Goal: Information Seeking & Learning: Find specific fact

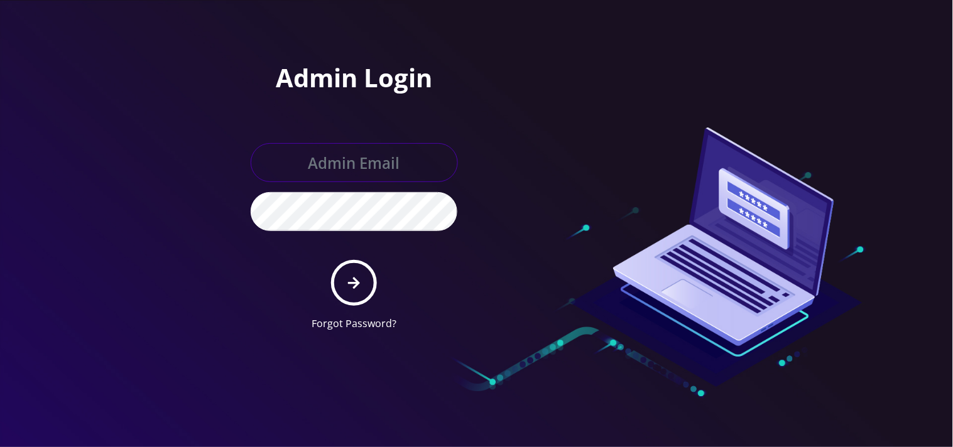
type input "[EMAIL_ADDRESS][DOMAIN_NAME]"
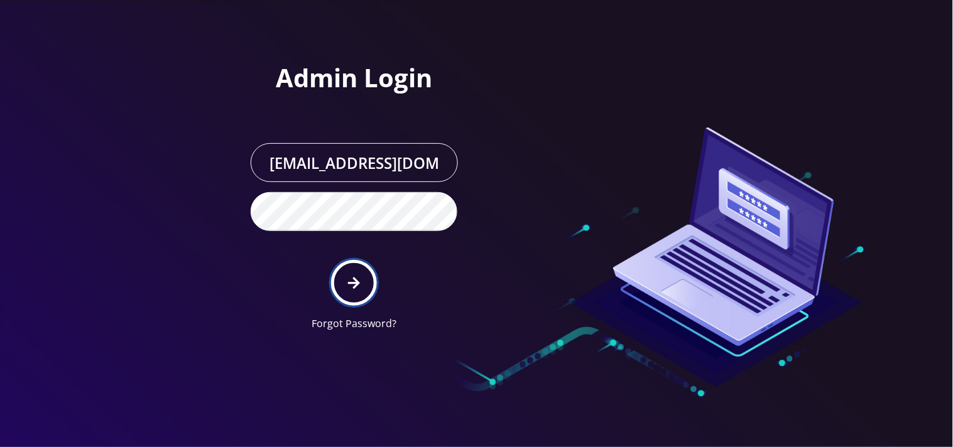
click at [351, 280] on icon "submit" at bounding box center [354, 284] width 12 height 14
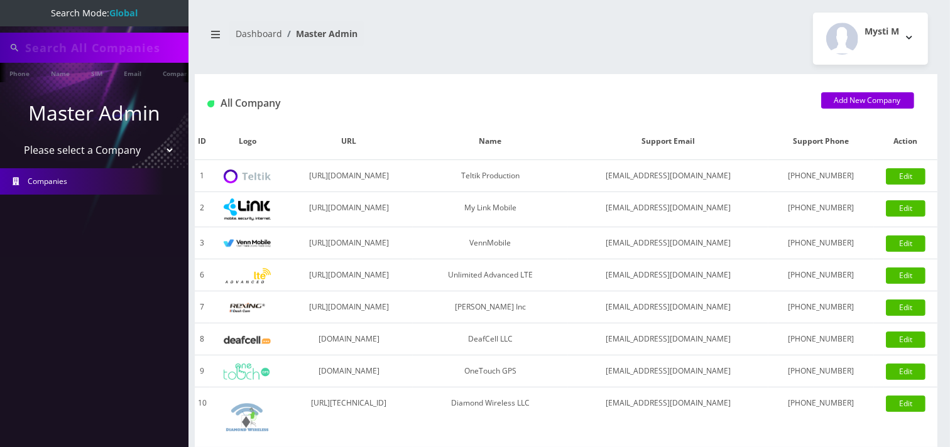
type input "7325694159"
click at [102, 50] on input "7325694159" at bounding box center [105, 48] width 160 height 24
click at [101, 50] on input "7325694159" at bounding box center [105, 48] width 160 height 24
click at [44, 57] on input "text" at bounding box center [105, 48] width 160 height 24
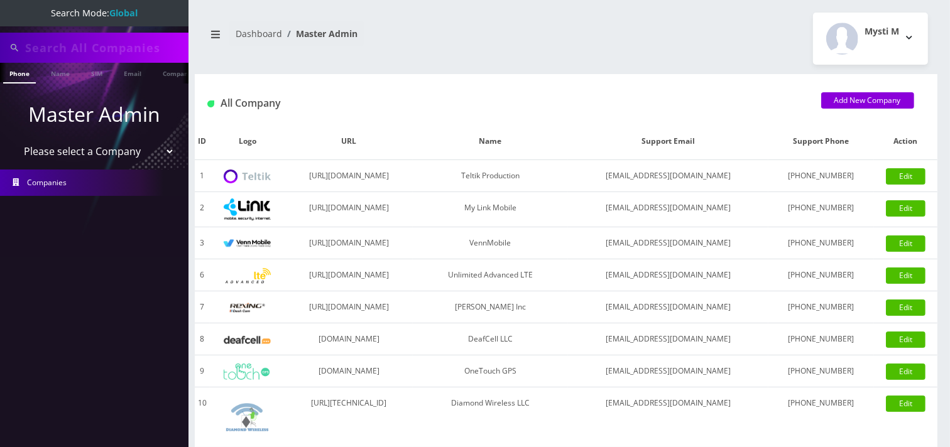
paste input "8482260417"
type input "8482260417"
click at [119, 44] on input "7325694159" at bounding box center [105, 48] width 160 height 24
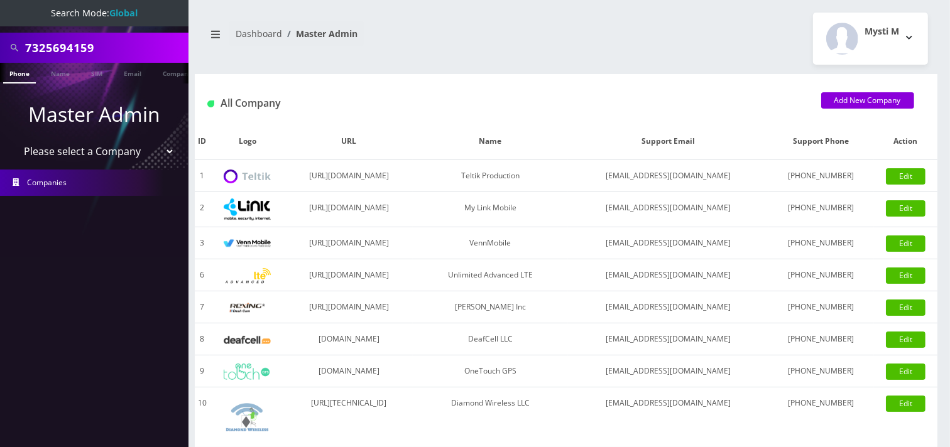
paste input "8482260417"
type input "8482260417"
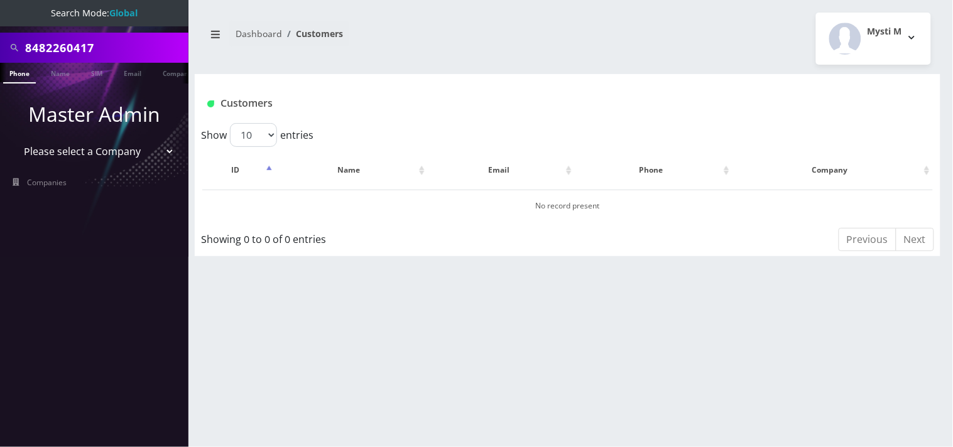
click at [89, 153] on select "Please select a Company Teltik Production My Link Mobile VennMobile Unlimited A…" at bounding box center [94, 152] width 160 height 24
select select "1"
click at [14, 140] on select "Please select a Company Teltik Production My Link Mobile VennMobile Unlimited A…" at bounding box center [94, 152] width 160 height 24
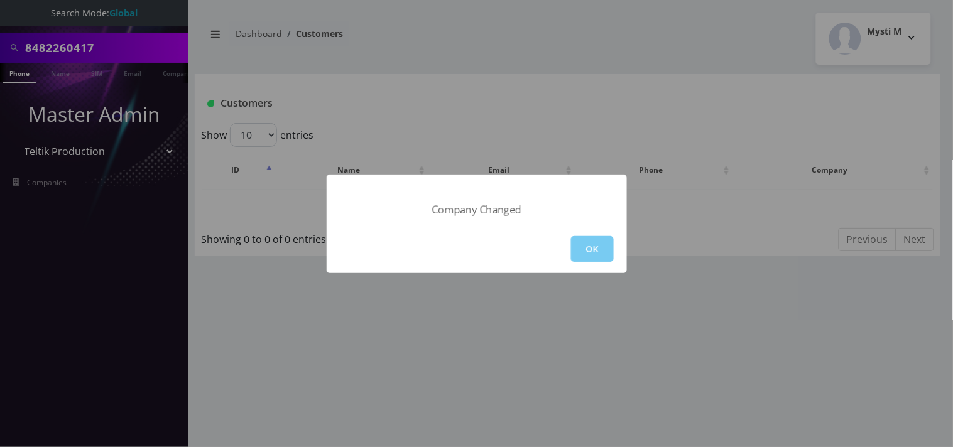
click at [591, 243] on button "OK" at bounding box center [592, 249] width 43 height 26
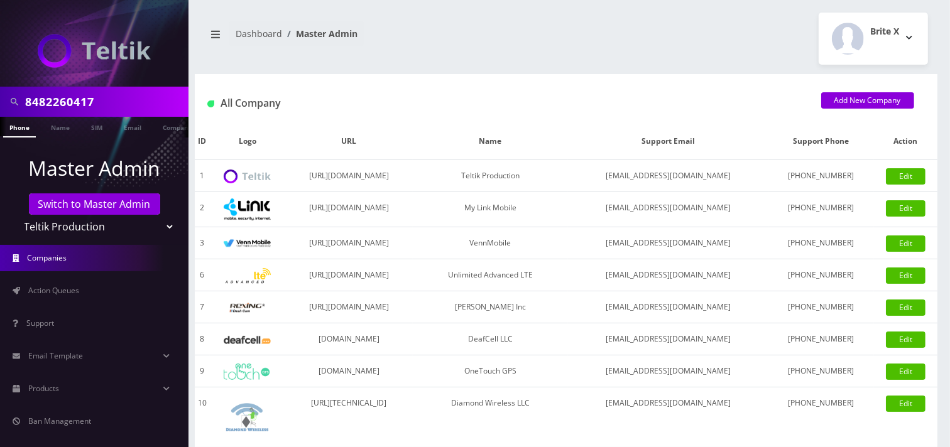
scroll to position [0, 6]
click at [129, 106] on input "8482260417" at bounding box center [105, 102] width 160 height 24
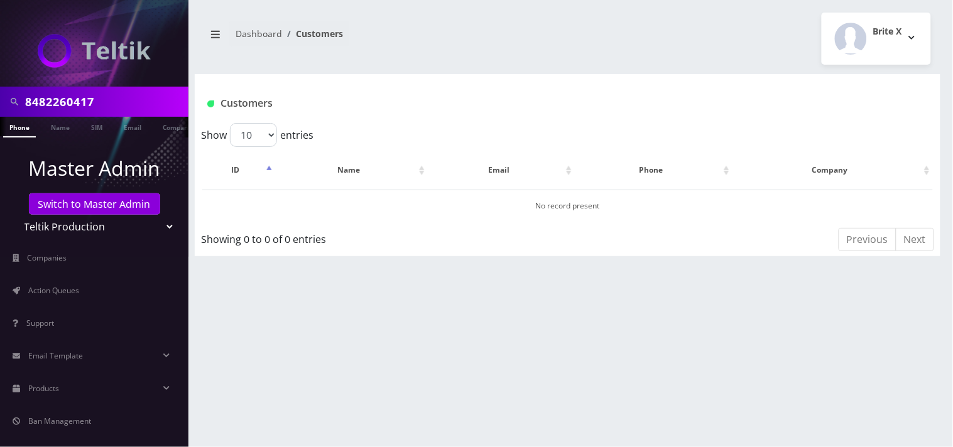
click at [49, 227] on select "Teltik Production My Link Mobile VennMobile Unlimited Advanced LTE [PERSON_NAME…" at bounding box center [94, 227] width 160 height 24
select select "27"
click at [14, 215] on select "Teltik Production My Link Mobile VennMobile Unlimited Advanced LTE [PERSON_NAME…" at bounding box center [94, 227] width 160 height 24
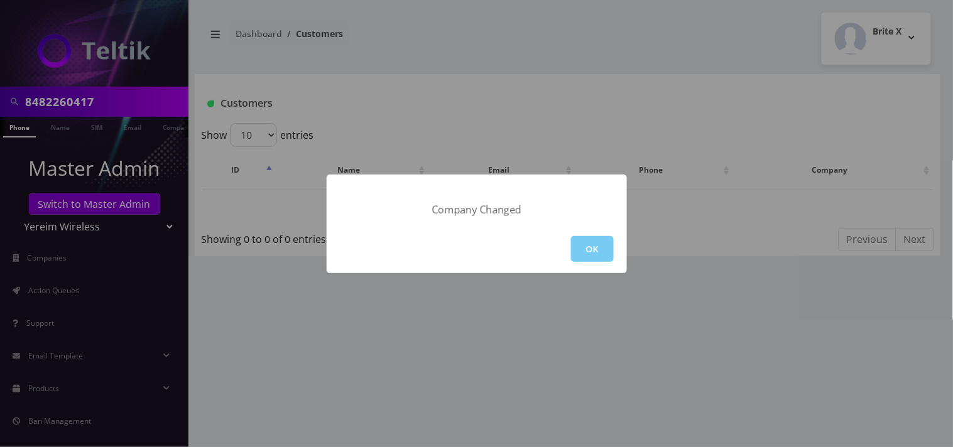
click at [598, 252] on button "OK" at bounding box center [592, 249] width 43 height 26
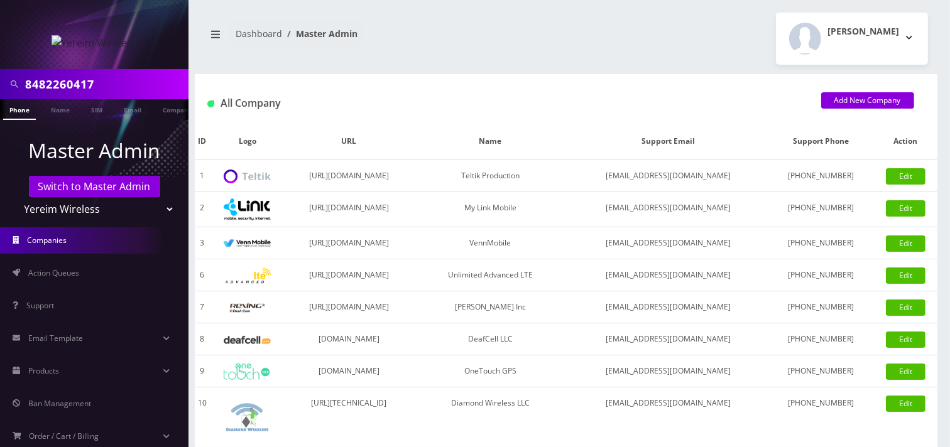
click at [106, 90] on input "8482260417" at bounding box center [105, 84] width 160 height 24
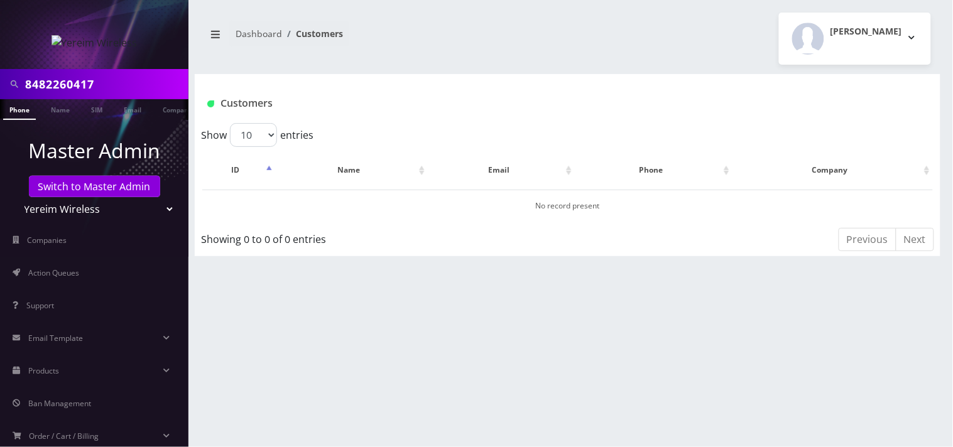
click at [65, 209] on select "Teltik Production My Link Mobile VennMobile Unlimited Advanced LTE [PERSON_NAME…" at bounding box center [94, 209] width 160 height 24
select select "20"
click at [14, 197] on select "Teltik Production My Link Mobile VennMobile Unlimited Advanced LTE [PERSON_NAME…" at bounding box center [94, 209] width 160 height 24
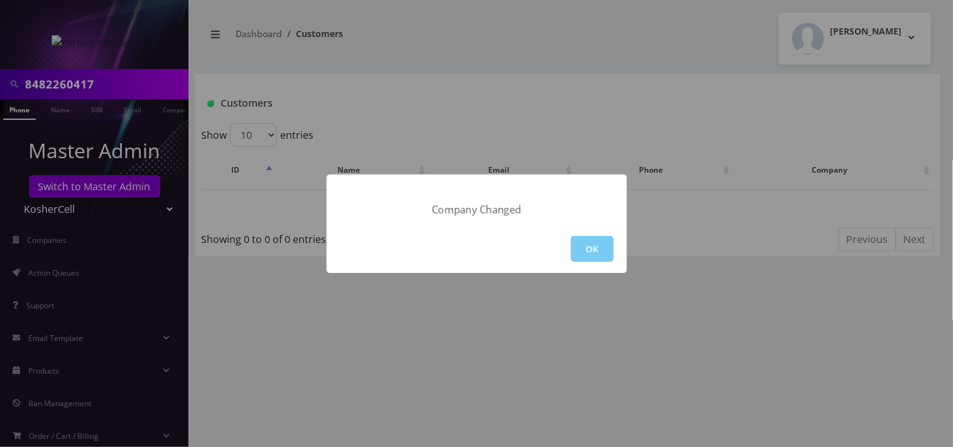
click at [594, 250] on button "OK" at bounding box center [592, 249] width 43 height 26
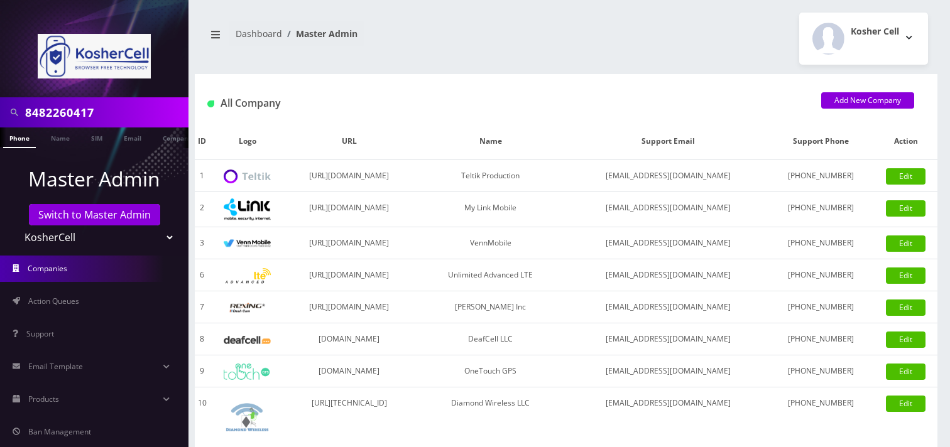
click at [134, 80] on nav "8482260417 Phone Name SIM Email Company Customer Master Admin Switch to Master …" at bounding box center [94, 223] width 189 height 447
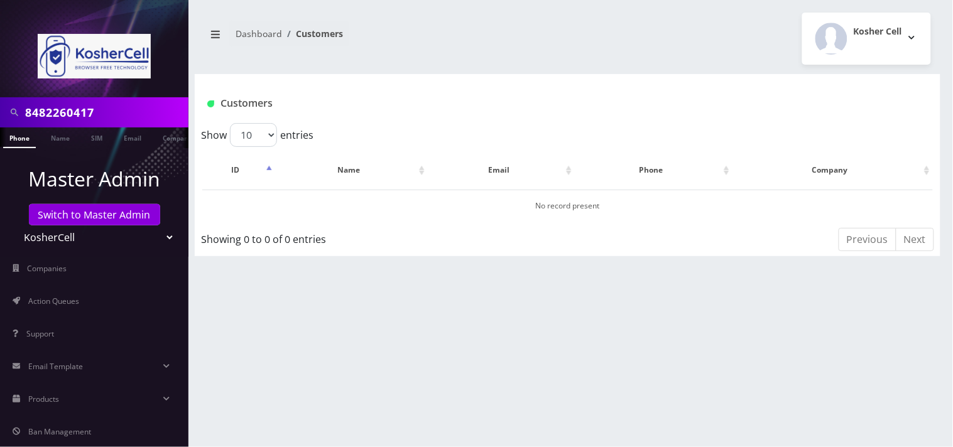
click at [123, 116] on input "8482260417" at bounding box center [105, 113] width 160 height 24
type input "j"
click at [123, 116] on input "text" at bounding box center [105, 113] width 160 height 24
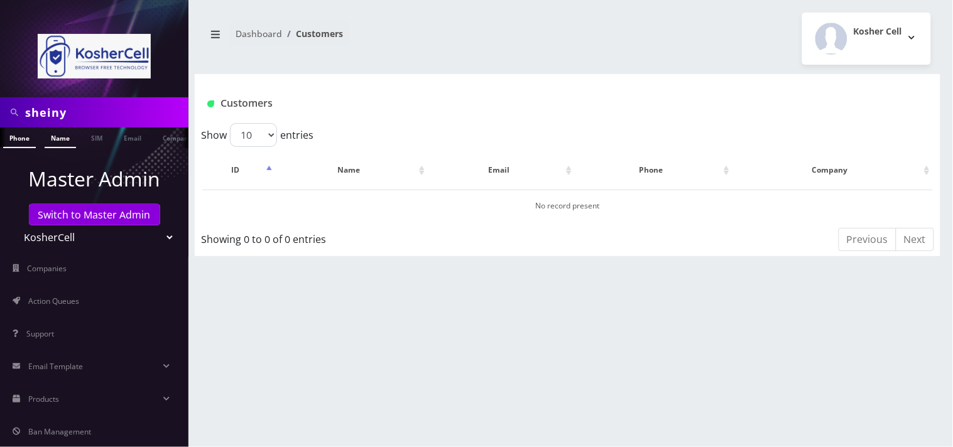
type input "sheiny"
click at [60, 143] on link "Name" at bounding box center [60, 138] width 31 height 21
click at [82, 218] on link "Switch to Master Admin" at bounding box center [94, 214] width 131 height 21
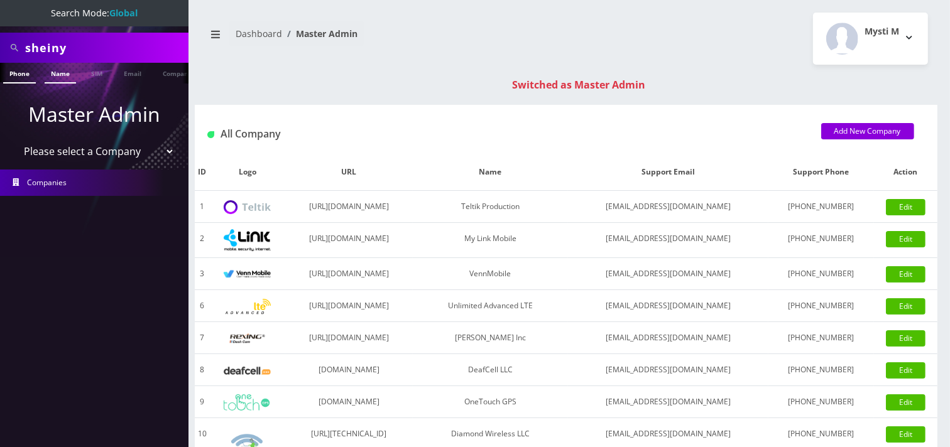
click at [66, 68] on link "Name" at bounding box center [60, 73] width 31 height 21
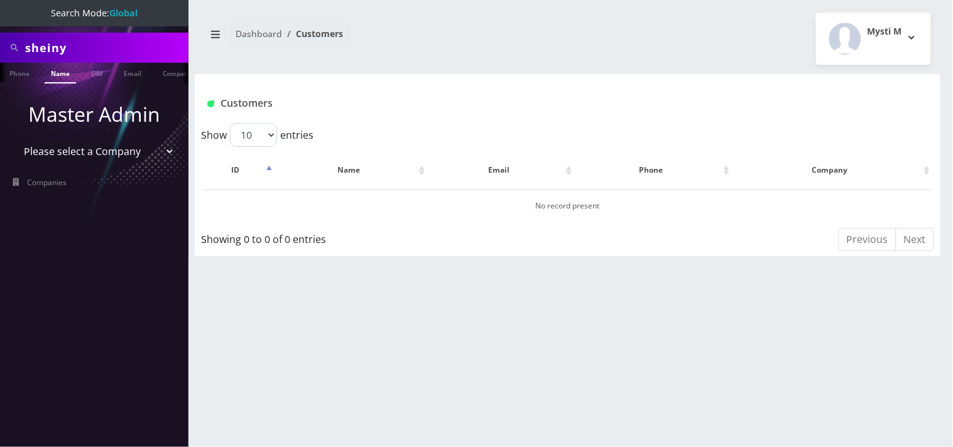
click at [96, 38] on input "sheiny" at bounding box center [105, 48] width 160 height 24
paste input "8482260417"
click at [103, 47] on input "8482260417" at bounding box center [105, 48] width 160 height 24
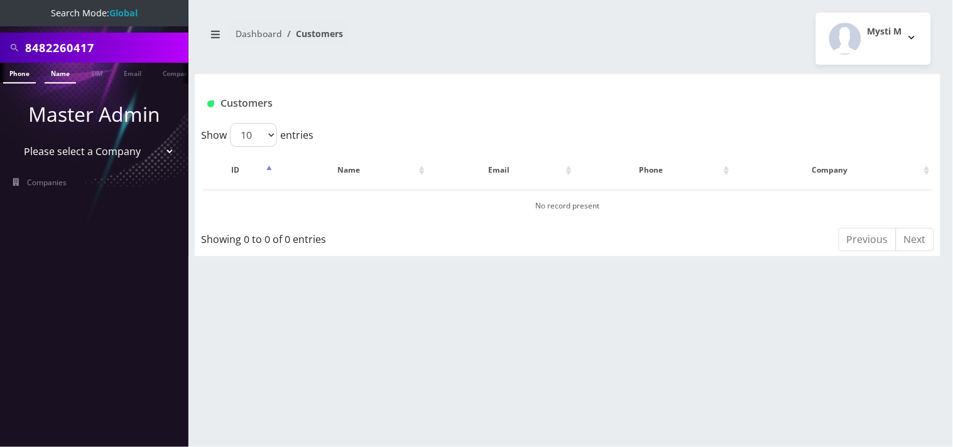
type input "8482260417"
click at [20, 78] on link "Phone" at bounding box center [19, 73] width 33 height 21
click at [82, 156] on select "Please select a Company Teltik Production My Link Mobile VennMobile Unlimited A…" at bounding box center [94, 152] width 160 height 24
select select "23"
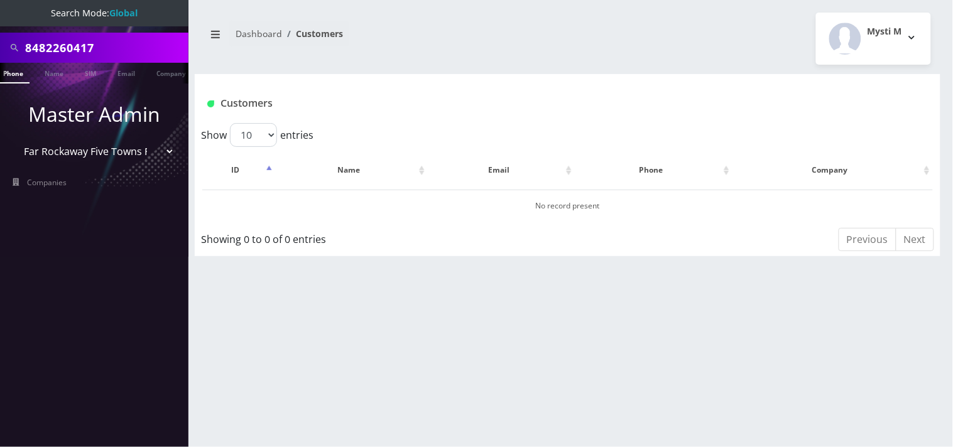
click at [14, 140] on select "Please select a Company Teltik Production My Link Mobile VennMobile Unlimited A…" at bounding box center [94, 152] width 160 height 24
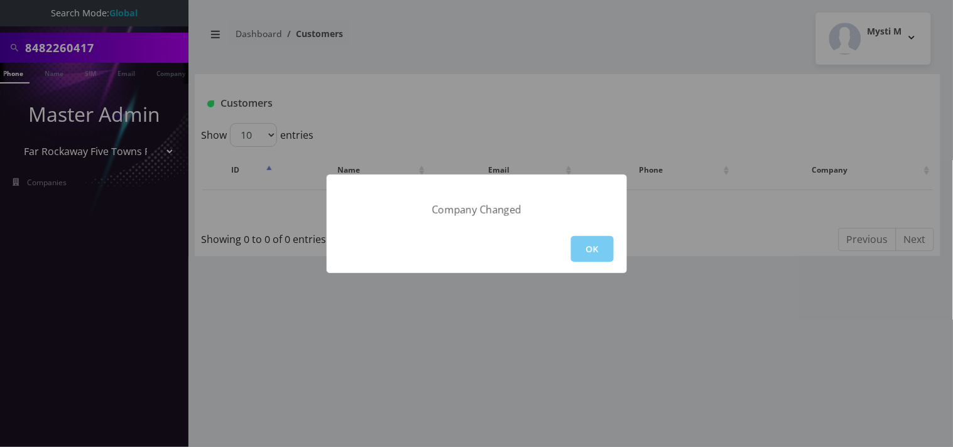
click at [585, 243] on button "OK" at bounding box center [592, 249] width 43 height 26
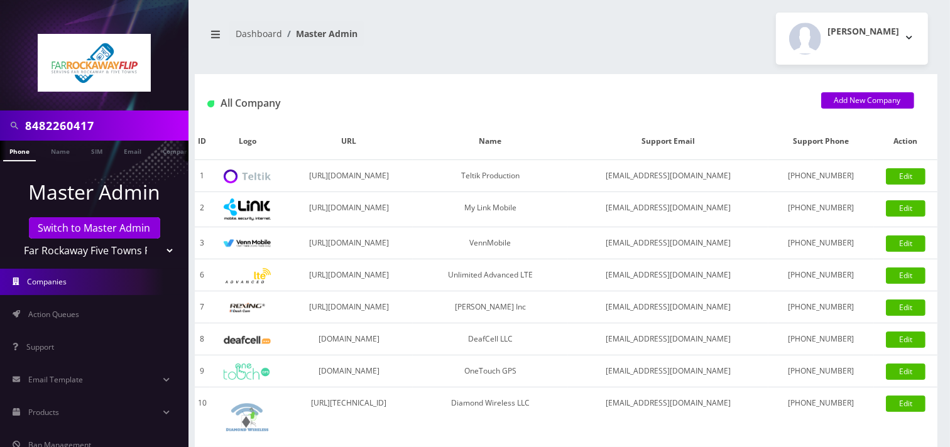
click at [117, 133] on input "8482260417" at bounding box center [105, 126] width 160 height 24
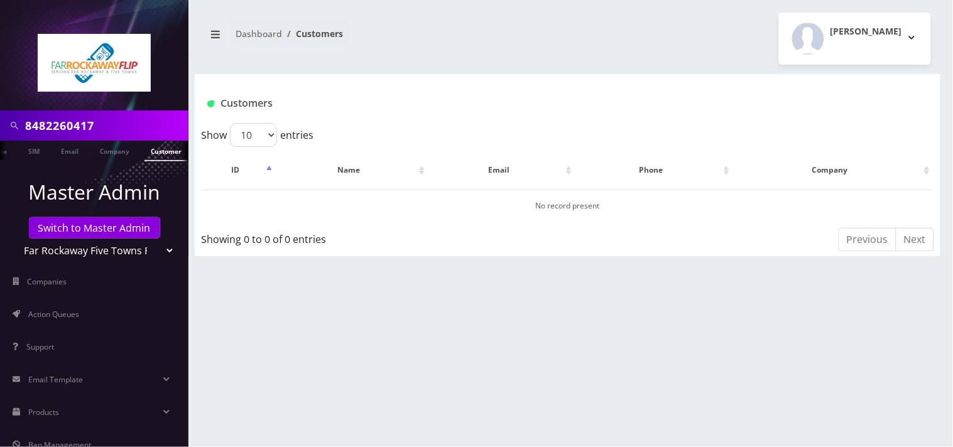
scroll to position [0, 68]
click at [123, 119] on input "8482260417" at bounding box center [105, 126] width 160 height 24
click at [19, 151] on link "Phone" at bounding box center [19, 151] width 33 height 21
